Goal: Find specific page/section: Find specific page/section

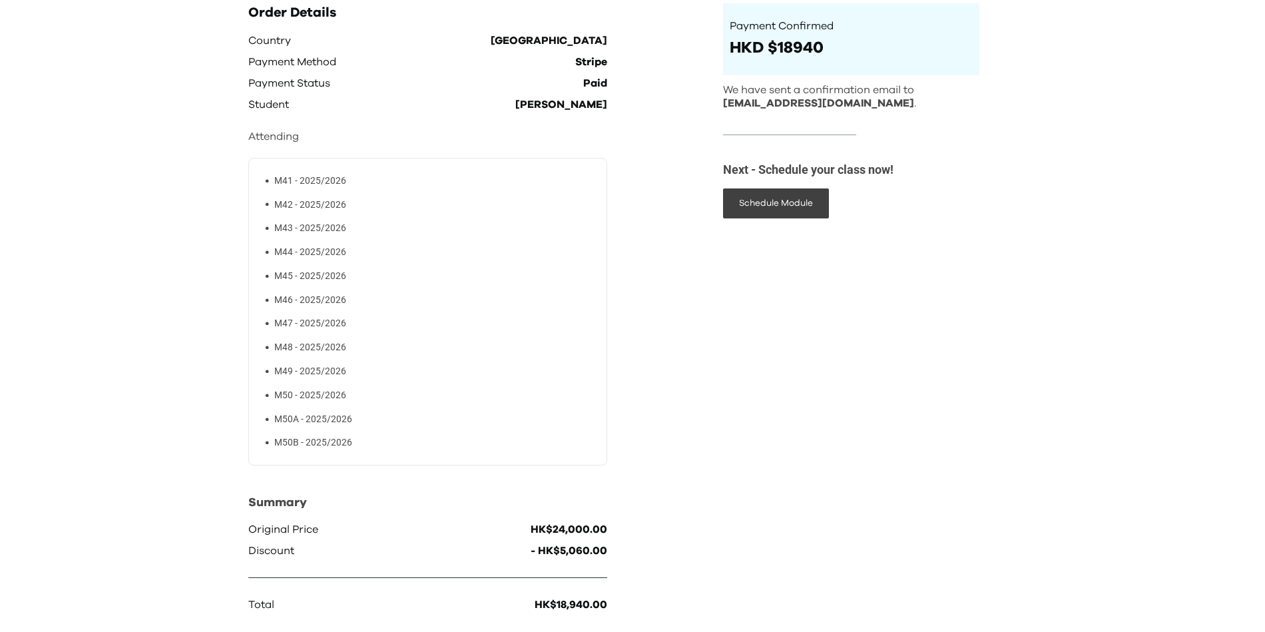
scroll to position [160, 0]
